Goal: Check status: Check status

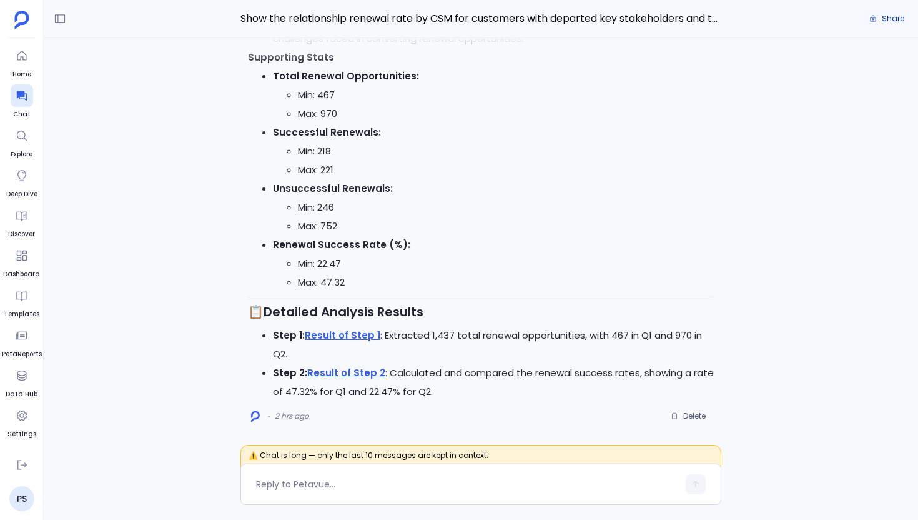
click at [886, 20] on span "Share" at bounding box center [893, 19] width 22 height 10
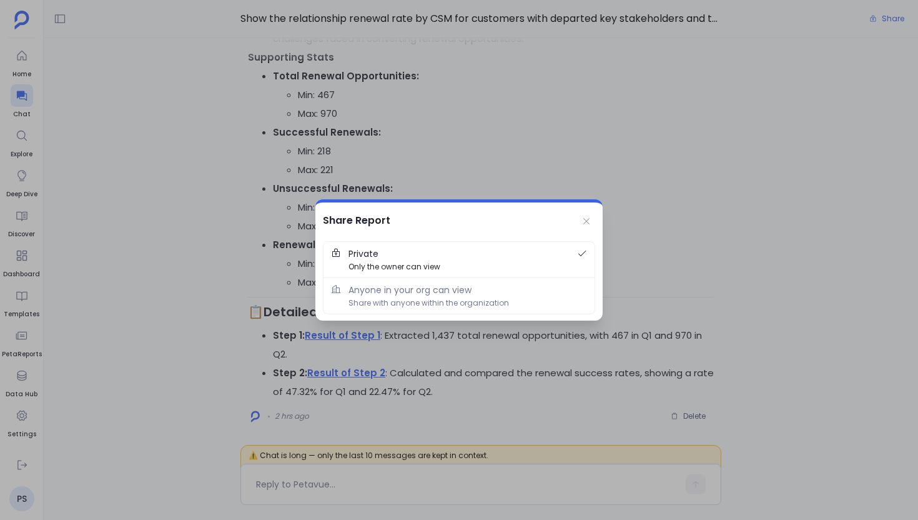
click at [405, 113] on div at bounding box center [459, 260] width 918 height 520
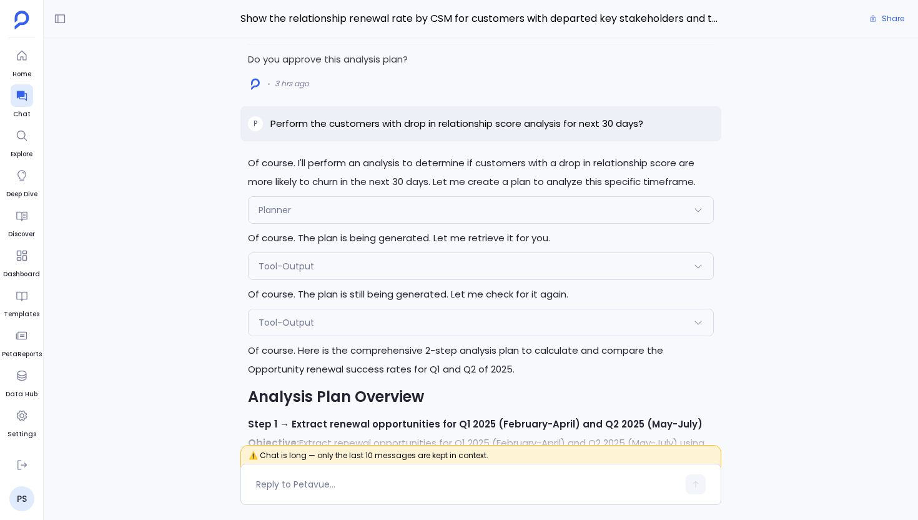
scroll to position [-2534, 0]
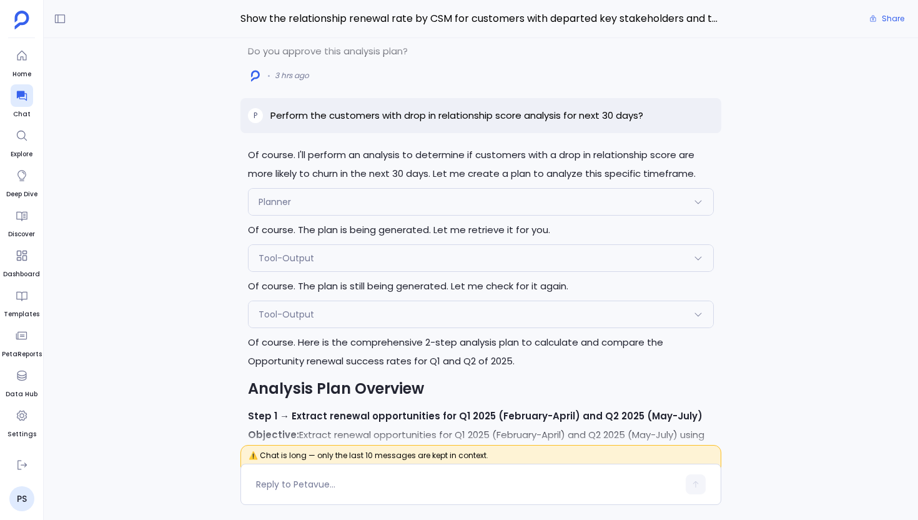
click at [357, 215] on div "Planner" at bounding box center [481, 202] width 465 height 26
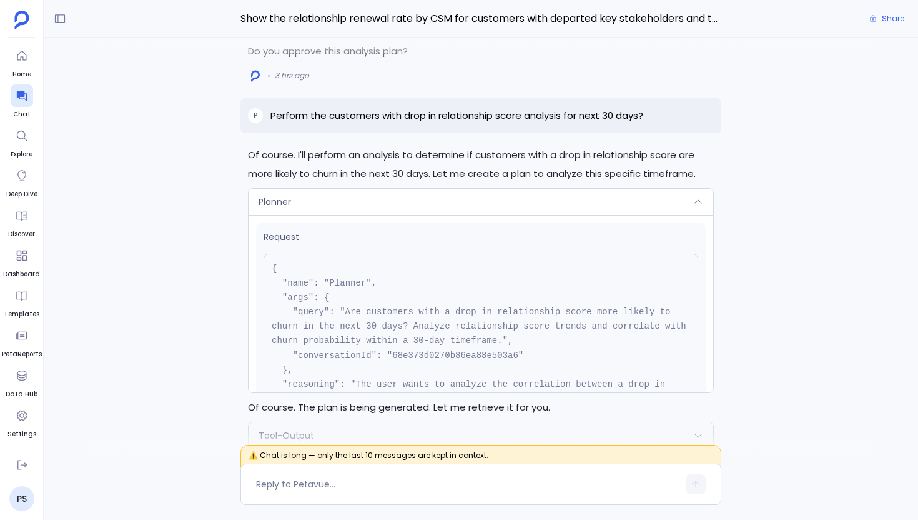
click at [357, 215] on div "Planner" at bounding box center [481, 202] width 465 height 26
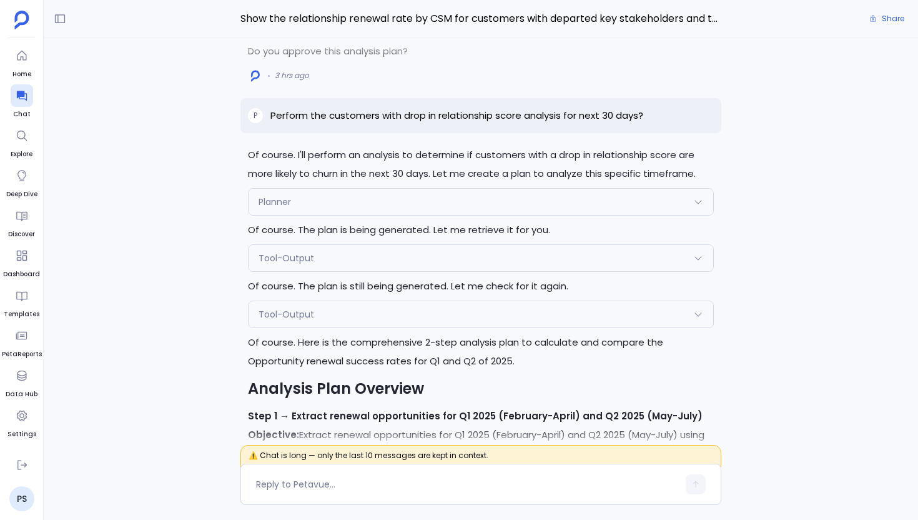
click at [351, 271] on div "Tool-Output" at bounding box center [481, 258] width 465 height 26
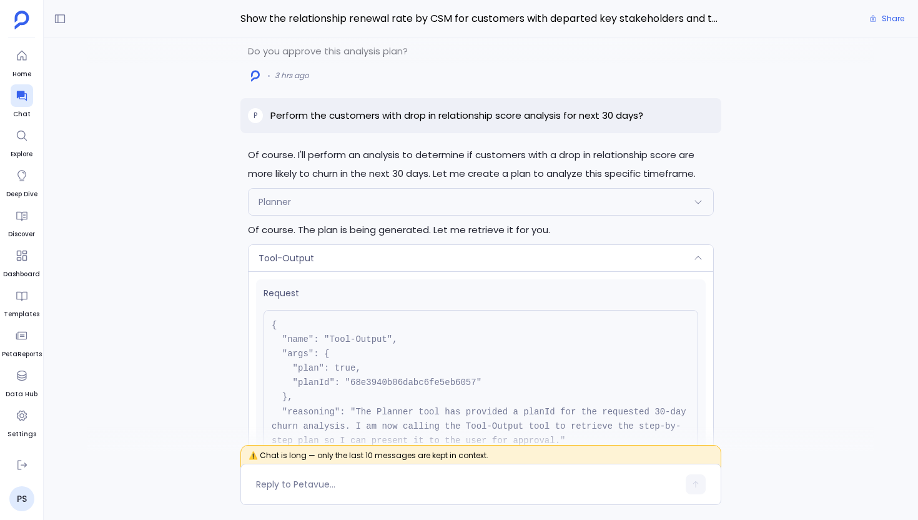
click at [351, 271] on div "Tool-Output" at bounding box center [481, 258] width 465 height 26
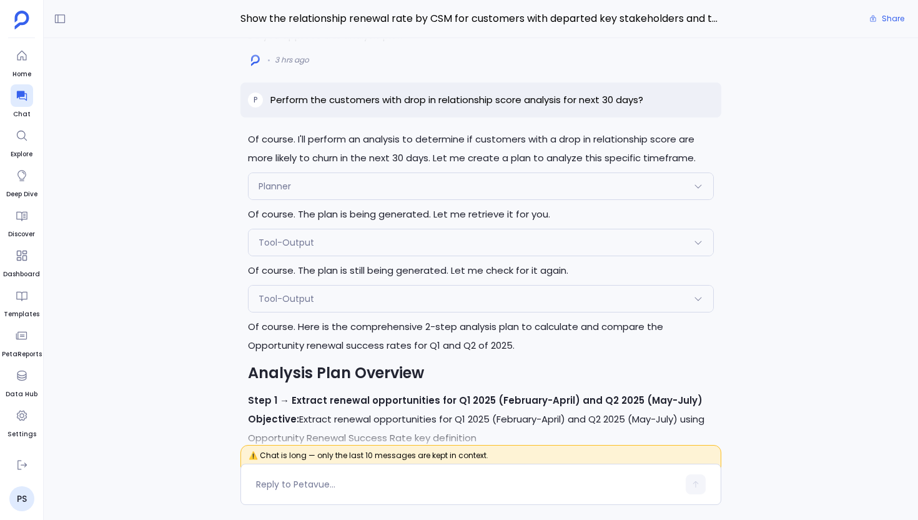
scroll to position [-2503, 0]
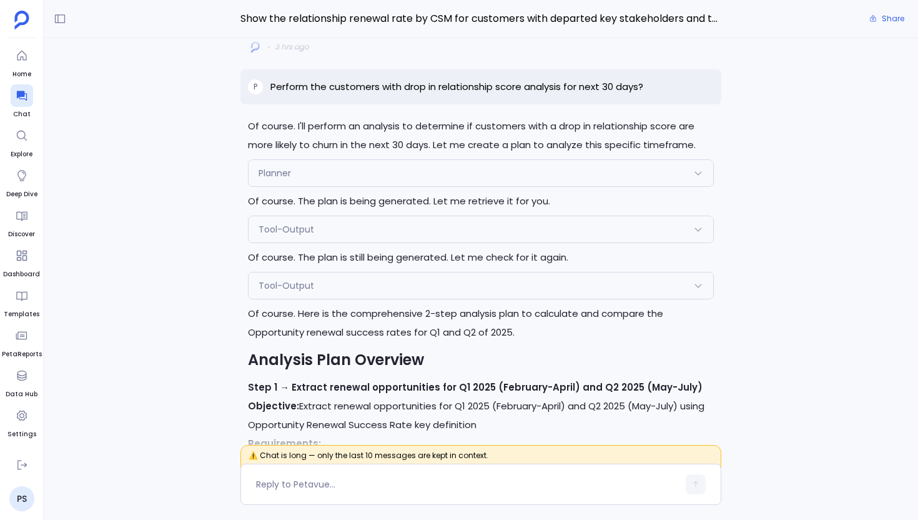
click at [355, 299] on div "Tool-Output" at bounding box center [481, 285] width 465 height 26
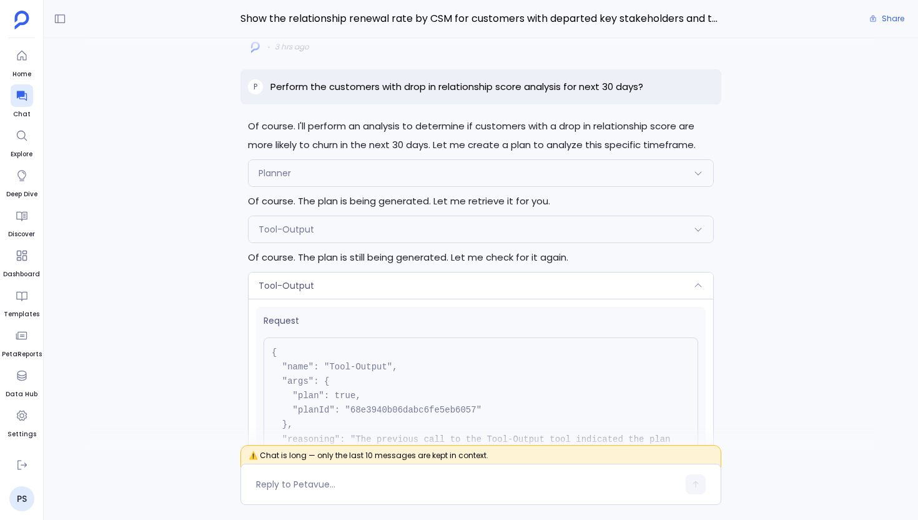
click at [355, 299] on div "Tool-Output" at bounding box center [481, 285] width 465 height 26
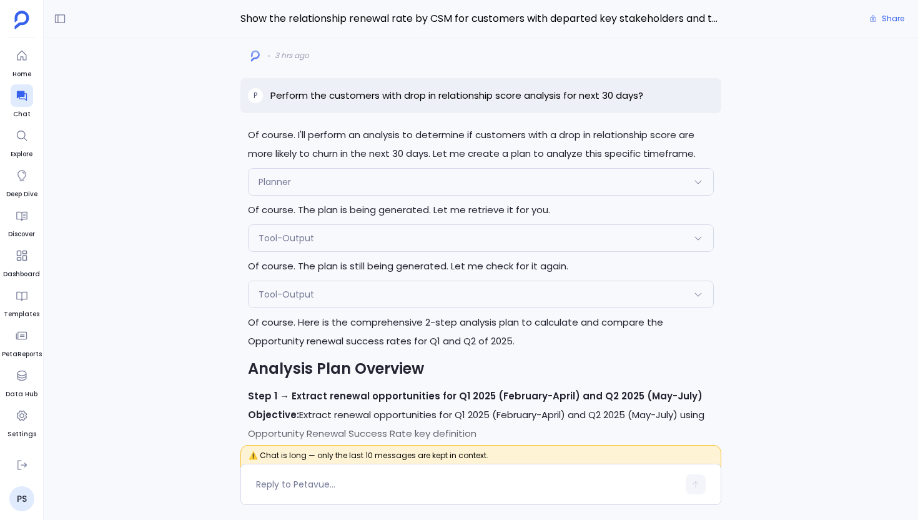
scroll to position [-2518, 0]
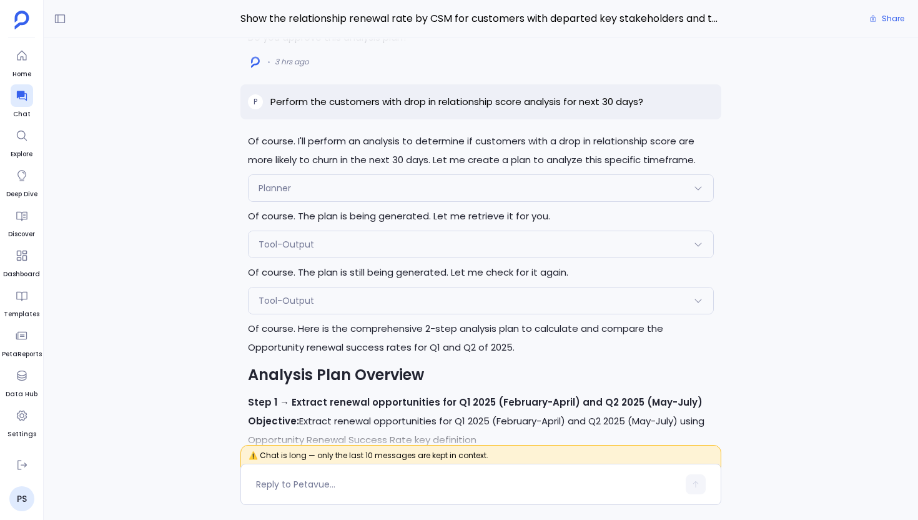
click at [444, 225] on p "Of course. The plan is being generated. Let me retrieve it for you." at bounding box center [481, 216] width 466 height 19
click at [471, 282] on p "Of course. The plan is still being generated. Let me check for it again." at bounding box center [481, 272] width 466 height 19
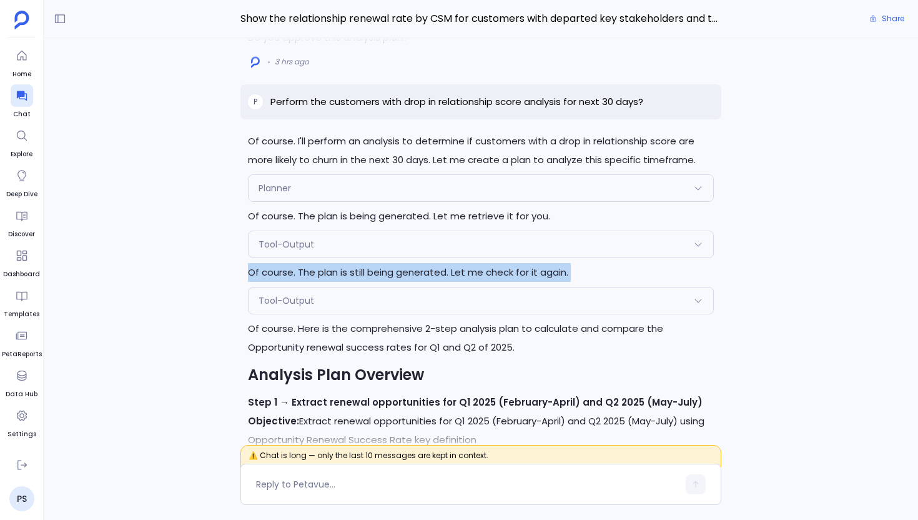
click at [471, 282] on p "Of course. The plan is still being generated. Let me check for it again." at bounding box center [481, 272] width 466 height 19
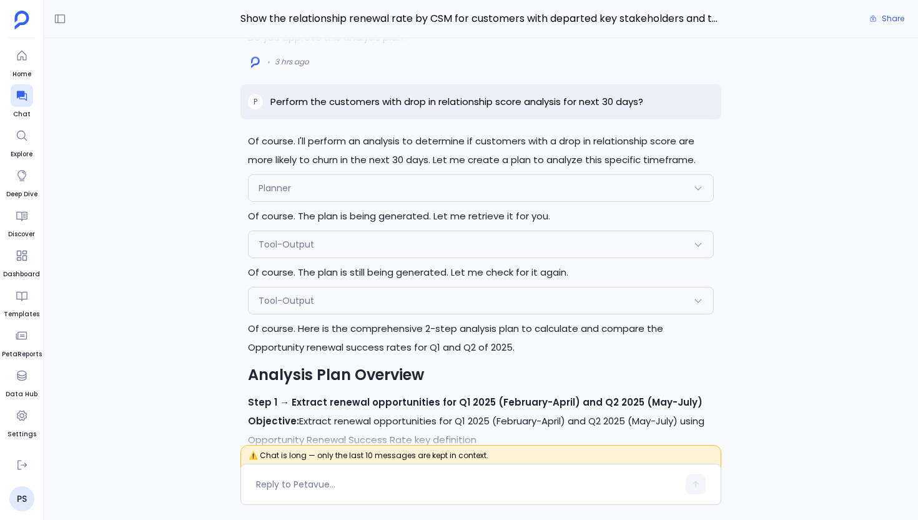
click at [460, 314] on div "Tool-Output" at bounding box center [481, 300] width 465 height 26
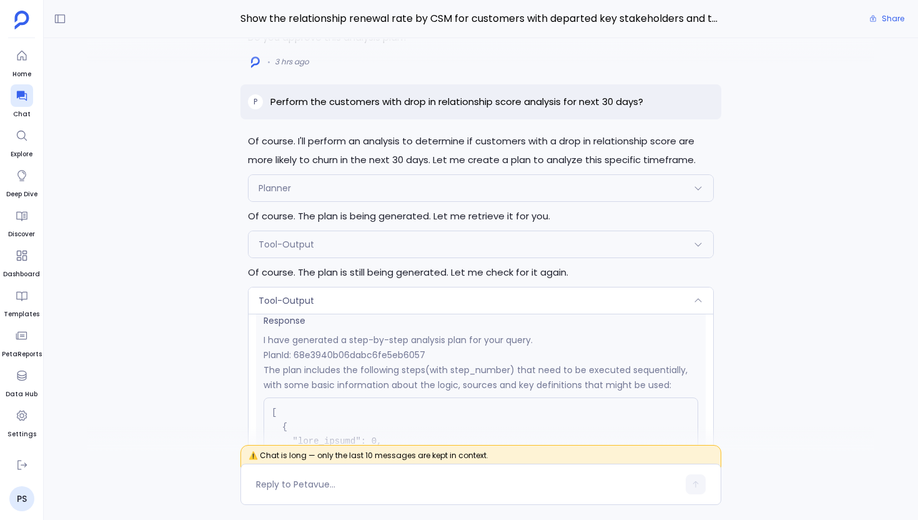
scroll to position [204, 0]
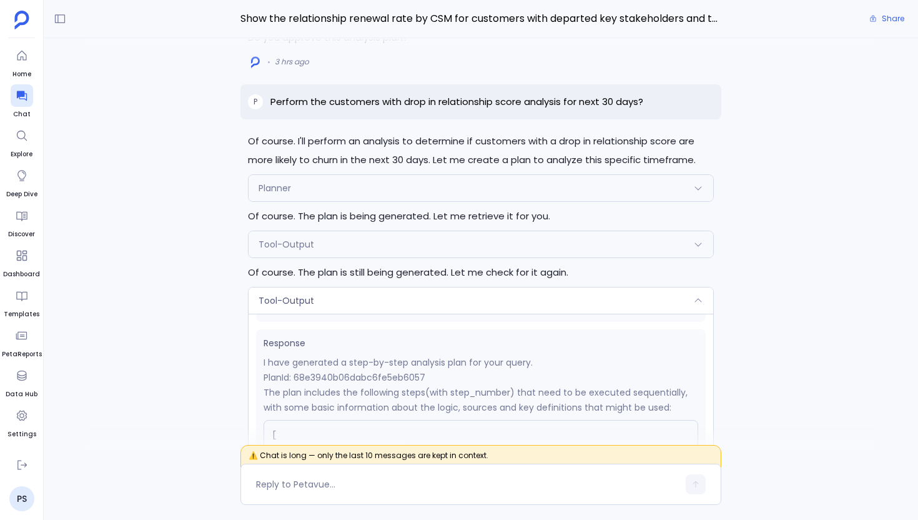
click at [483, 282] on p "Of course. The plan is still being generated. Let me check for it again." at bounding box center [481, 272] width 466 height 19
click at [482, 282] on p "Of course. The plan is still being generated. Let me check for it again." at bounding box center [481, 272] width 466 height 19
click at [507, 312] on div "Tool-Output" at bounding box center [481, 300] width 465 height 26
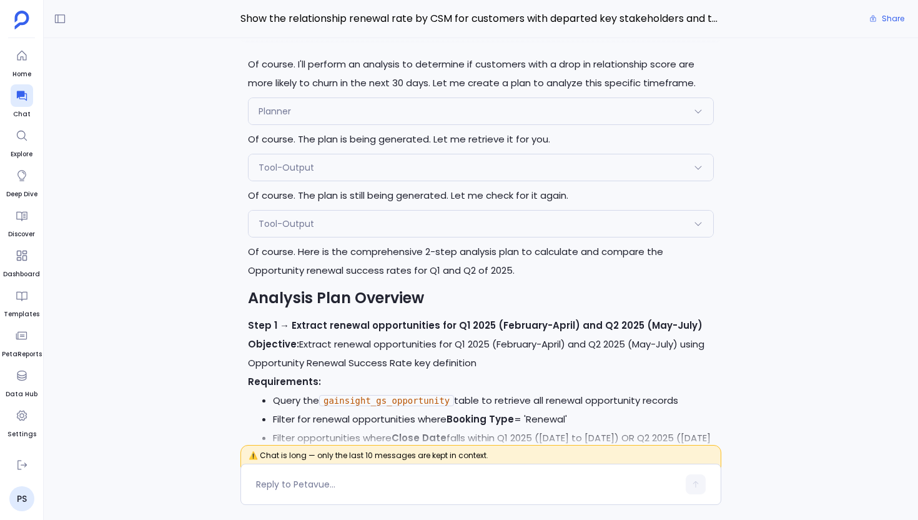
scroll to position [-2445, 0]
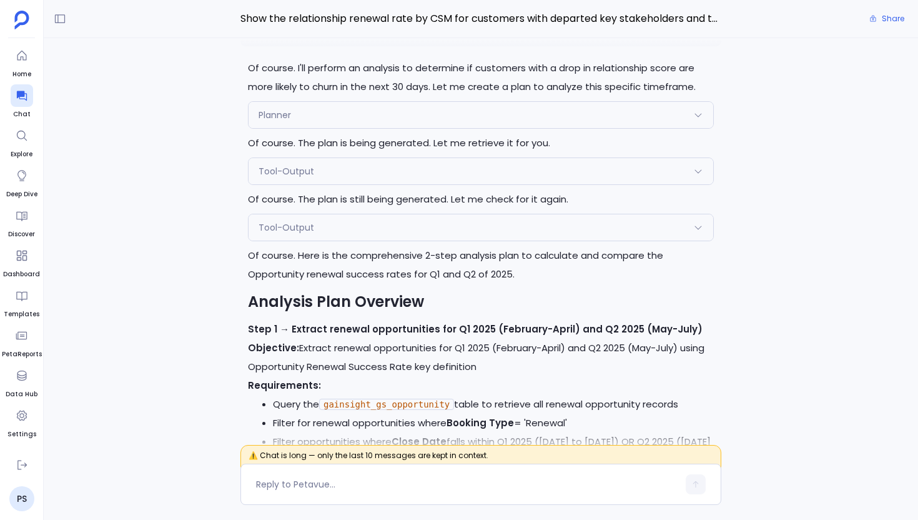
click at [493, 240] on div "Tool-Output" at bounding box center [481, 227] width 465 height 26
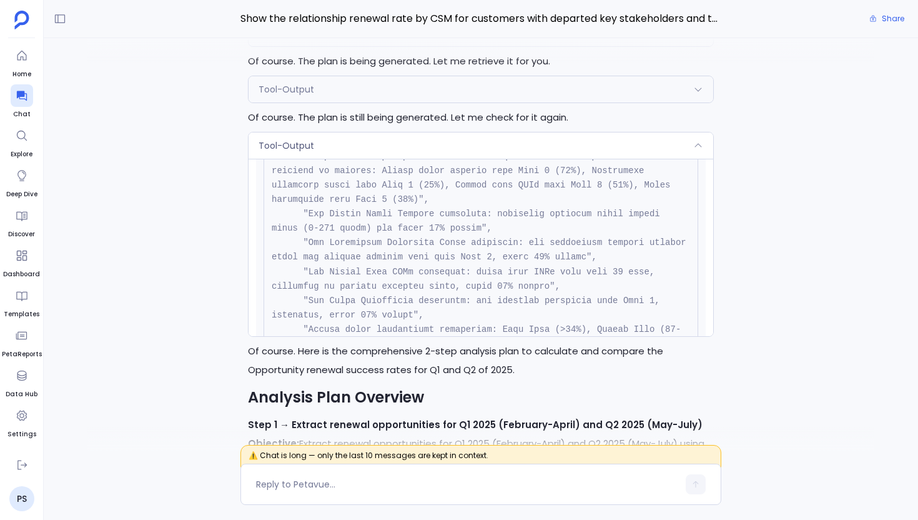
scroll to position [2000, 0]
click at [691, 159] on div "Tool-Output" at bounding box center [481, 145] width 465 height 26
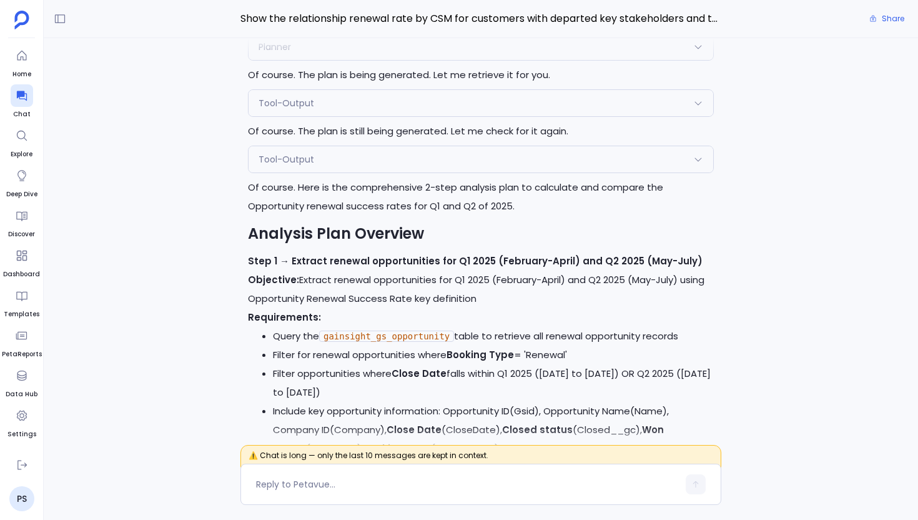
scroll to position [-2363, 0]
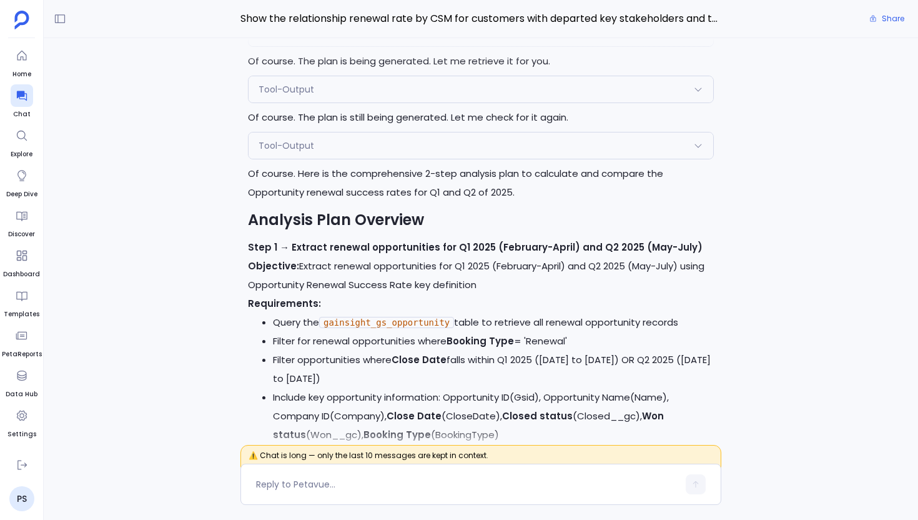
click at [372, 254] on strong "Step 1 → Extract renewal opportunities for Q1 2025 (February-April) and Q2 2025…" at bounding box center [475, 246] width 455 height 13
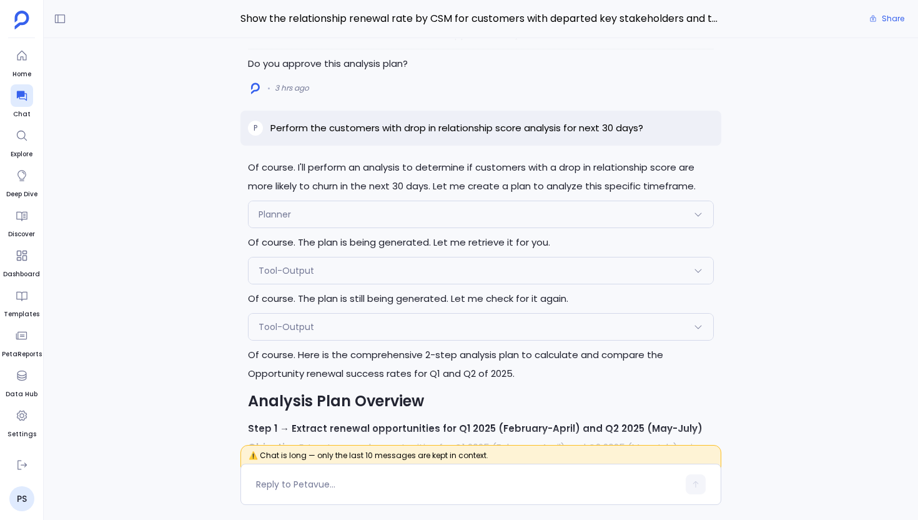
scroll to position [-2548, 0]
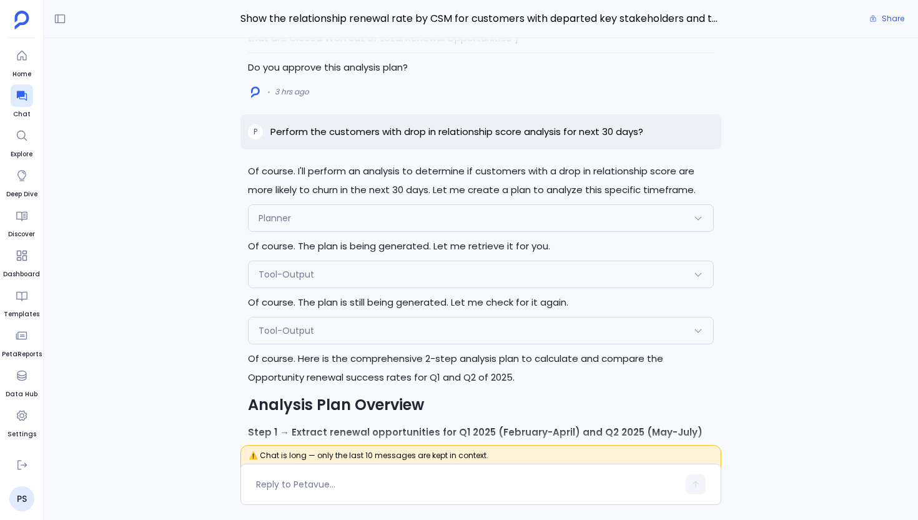
click at [439, 344] on div "Tool-Output" at bounding box center [481, 330] width 465 height 26
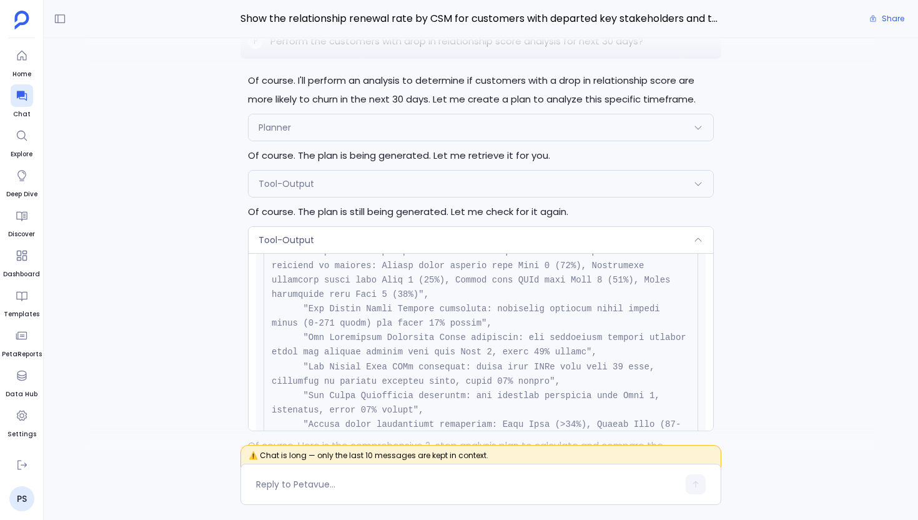
scroll to position [-2605, 0]
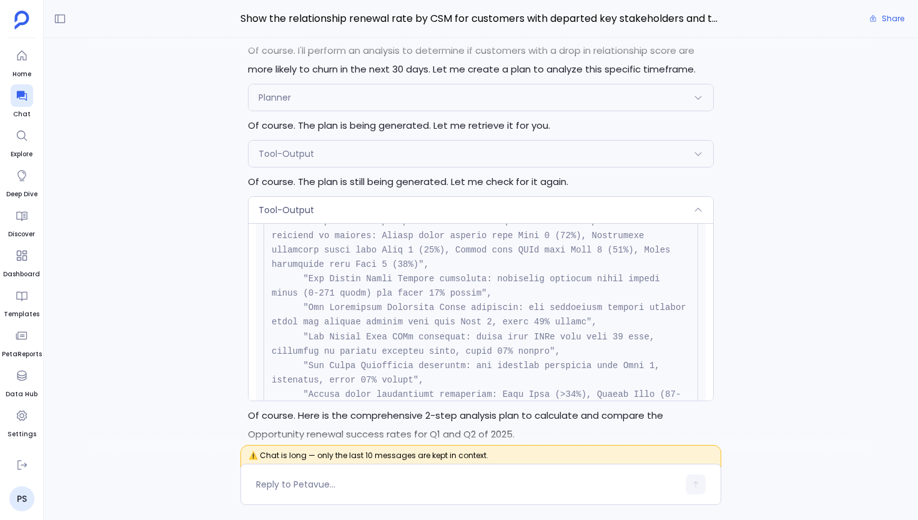
click at [617, 223] on div "Tool-Output" at bounding box center [481, 210] width 465 height 26
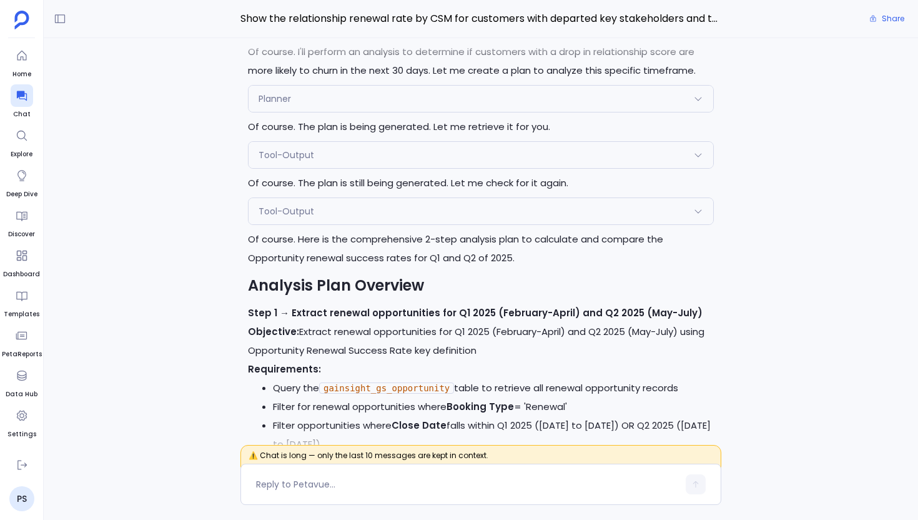
scroll to position [-2428, 0]
click at [492, 223] on div "Tool-Output" at bounding box center [481, 210] width 465 height 26
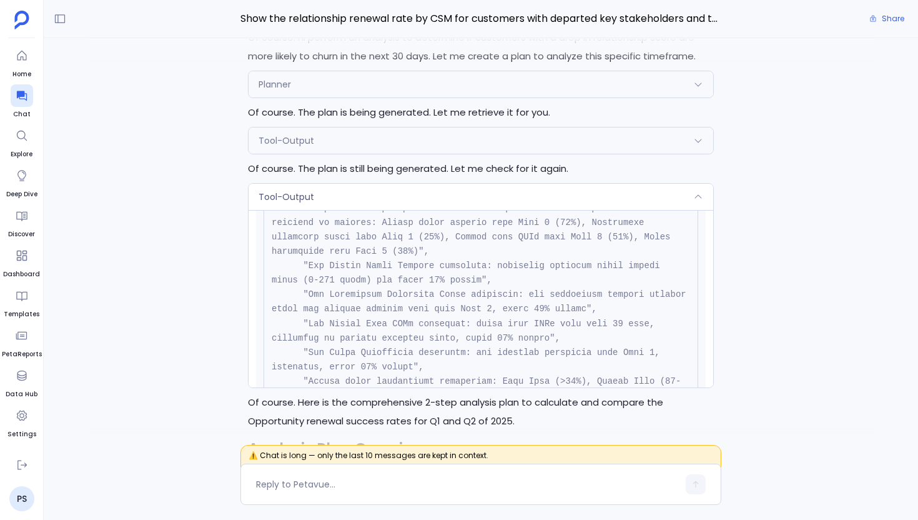
scroll to position [-2605, 0]
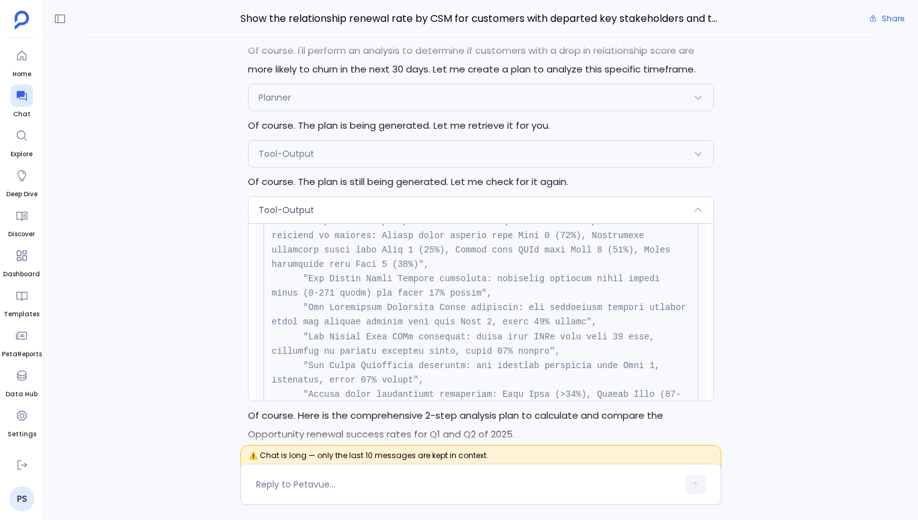
click at [492, 223] on div "Tool-Output" at bounding box center [481, 210] width 465 height 26
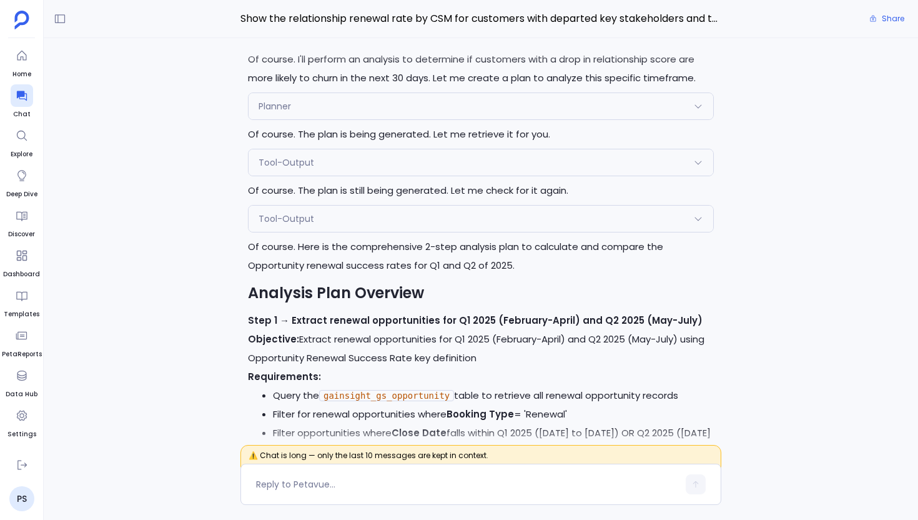
scroll to position [-2428, 0]
